Goal: Information Seeking & Learning: Learn about a topic

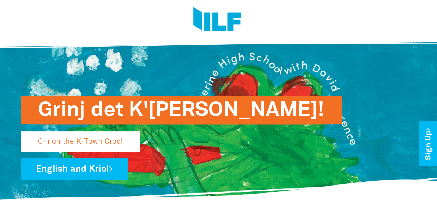
click at [107, 137] on p "Grinch the K-Town Croc!" at bounding box center [80, 142] width 119 height 21
click at [83, 143] on p "Grinch the K-Town Croc!" at bounding box center [80, 142] width 119 height 21
click at [74, 143] on p "Grinch the K-Town Croc!" at bounding box center [80, 142] width 119 height 21
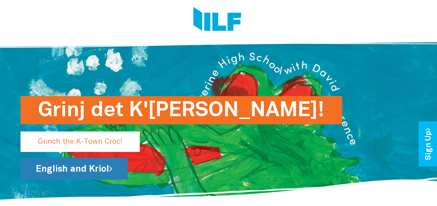
click at [87, 169] on link "English and Kriol" at bounding box center [74, 169] width 107 height 22
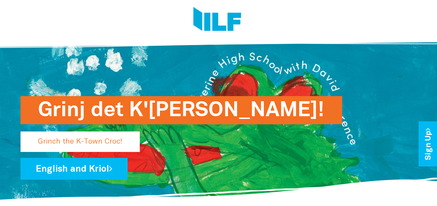
click at [140, 111] on h1 "Grinj det K'[PERSON_NAME]!" at bounding box center [181, 110] width 287 height 28
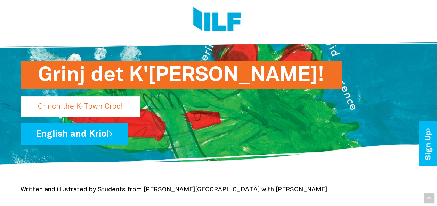
scroll to position [34, 0]
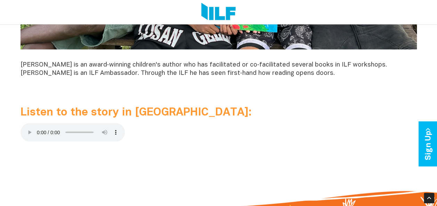
scroll to position [651, 0]
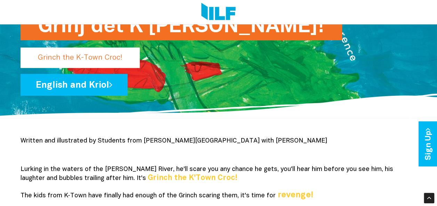
scroll to position [84, 0]
